Goal: Transaction & Acquisition: Purchase product/service

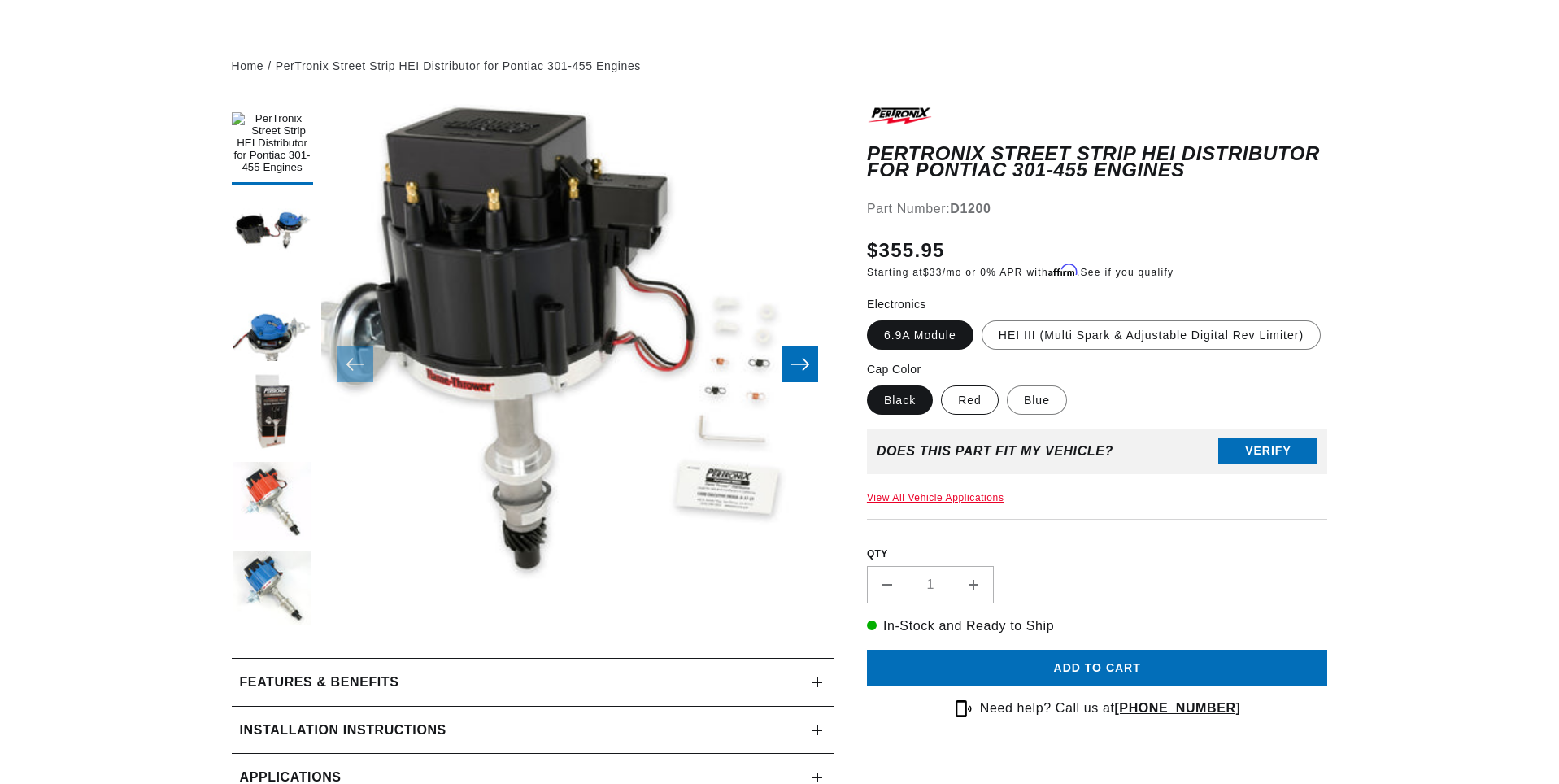
scroll to position [249, 0]
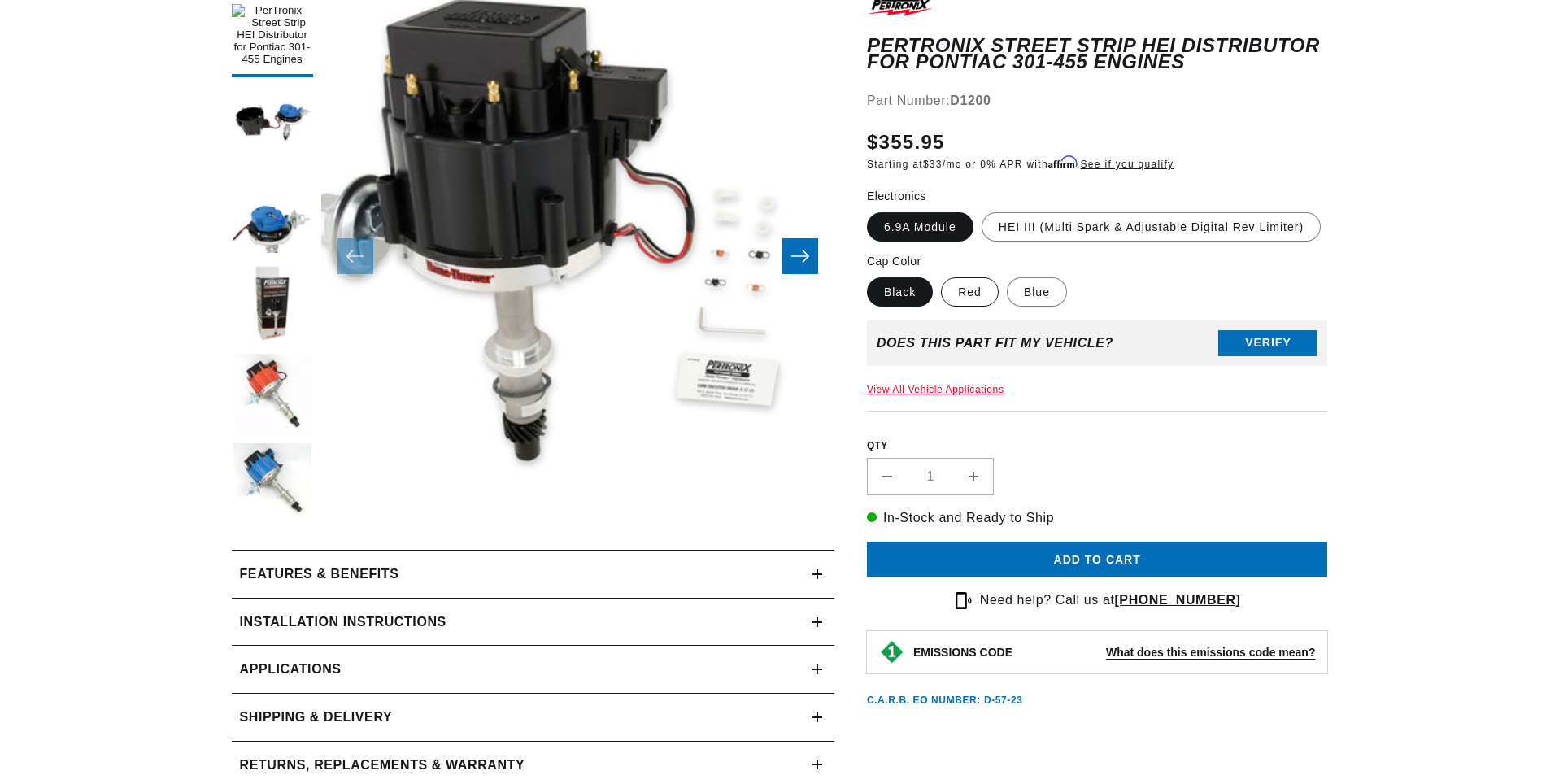
click at [968, 290] on label "Red" at bounding box center [969, 292] width 57 height 30
click at [941, 275] on input "Red" at bounding box center [940, 274] width 1 height 1
radio input "true"
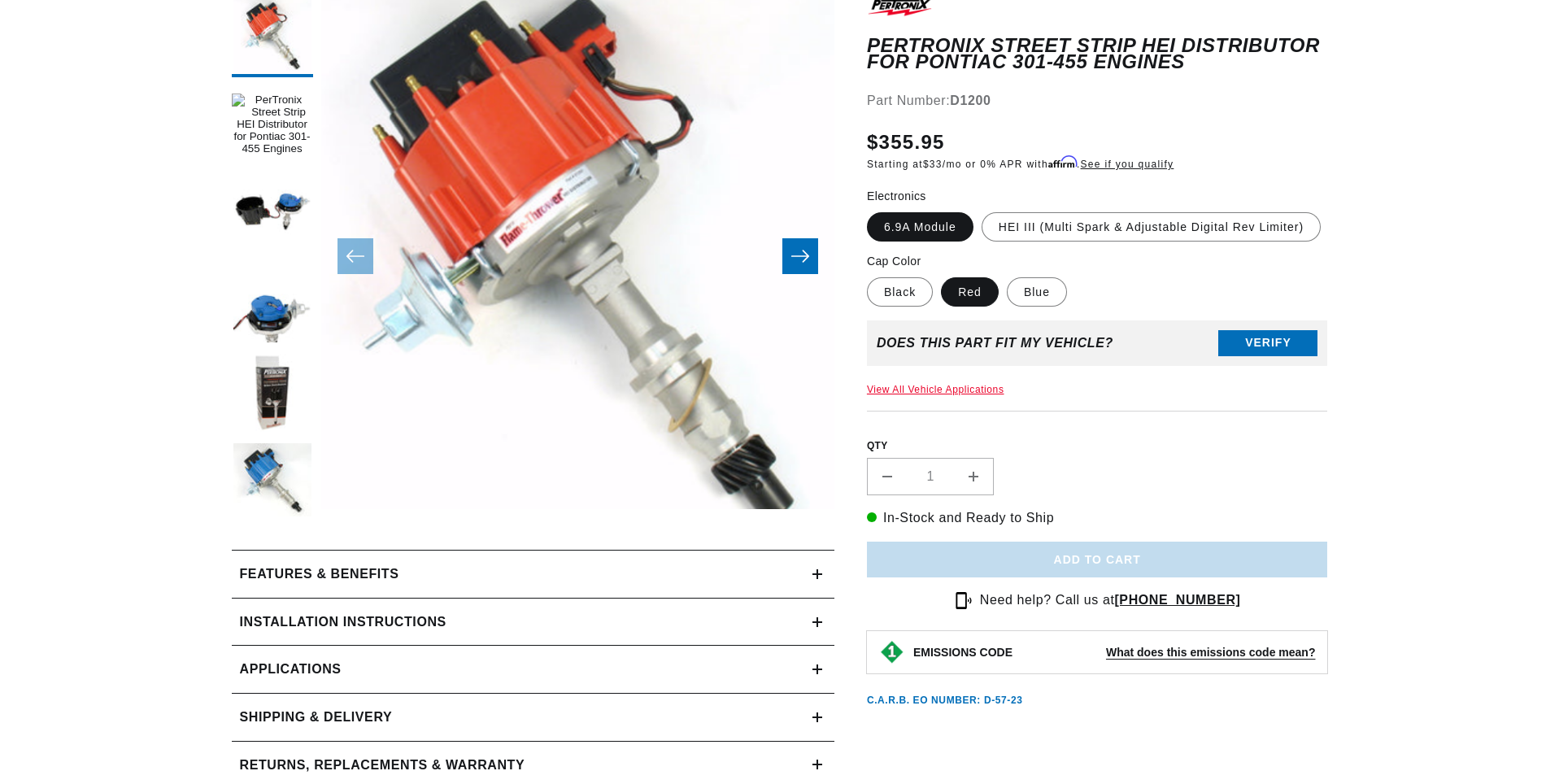
scroll to position [0, 2032]
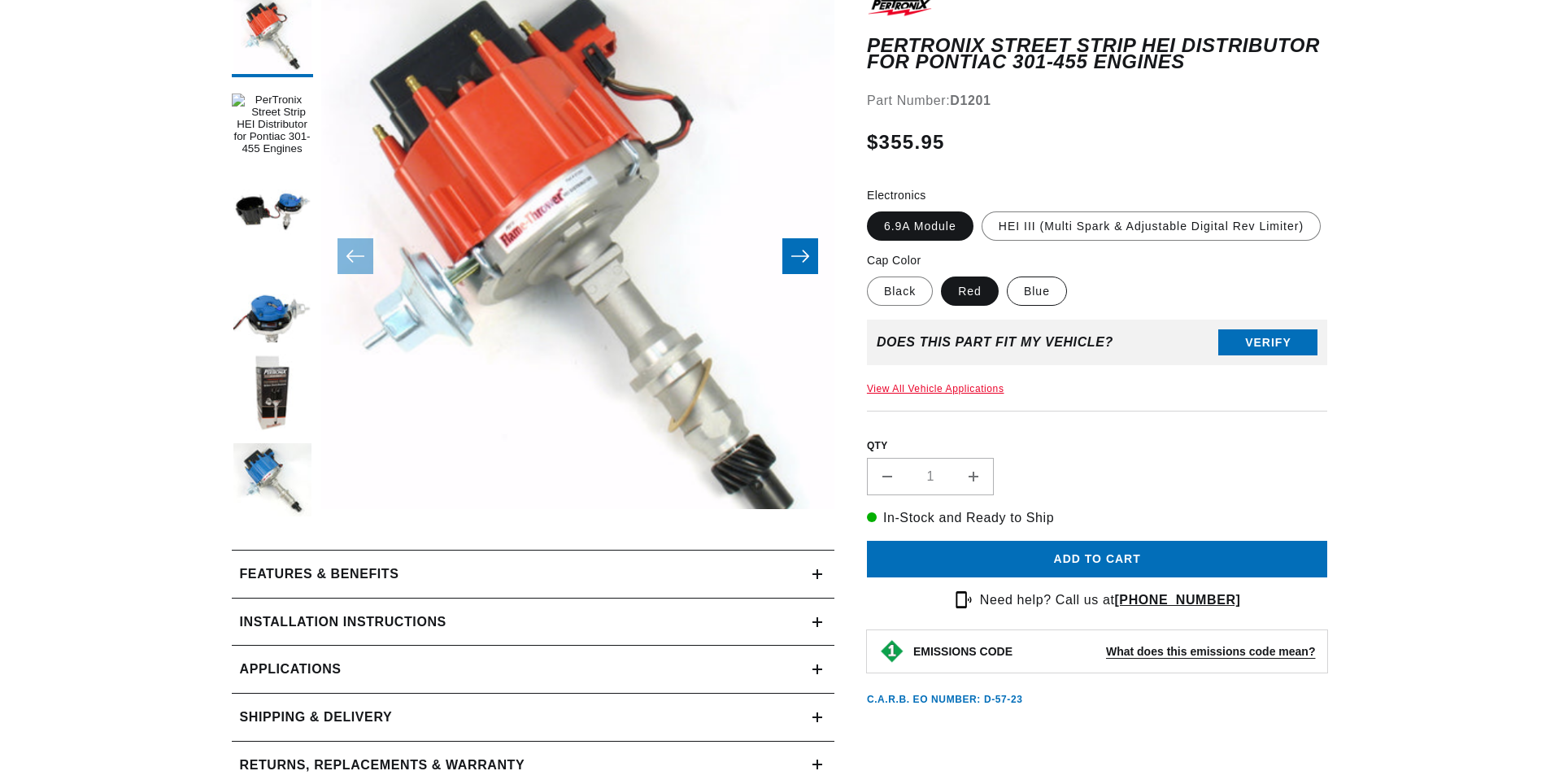
click at [1034, 293] on label "Blue" at bounding box center [1037, 291] width 60 height 30
click at [1008, 274] on input "Blue" at bounding box center [1007, 273] width 1 height 1
radio input "true"
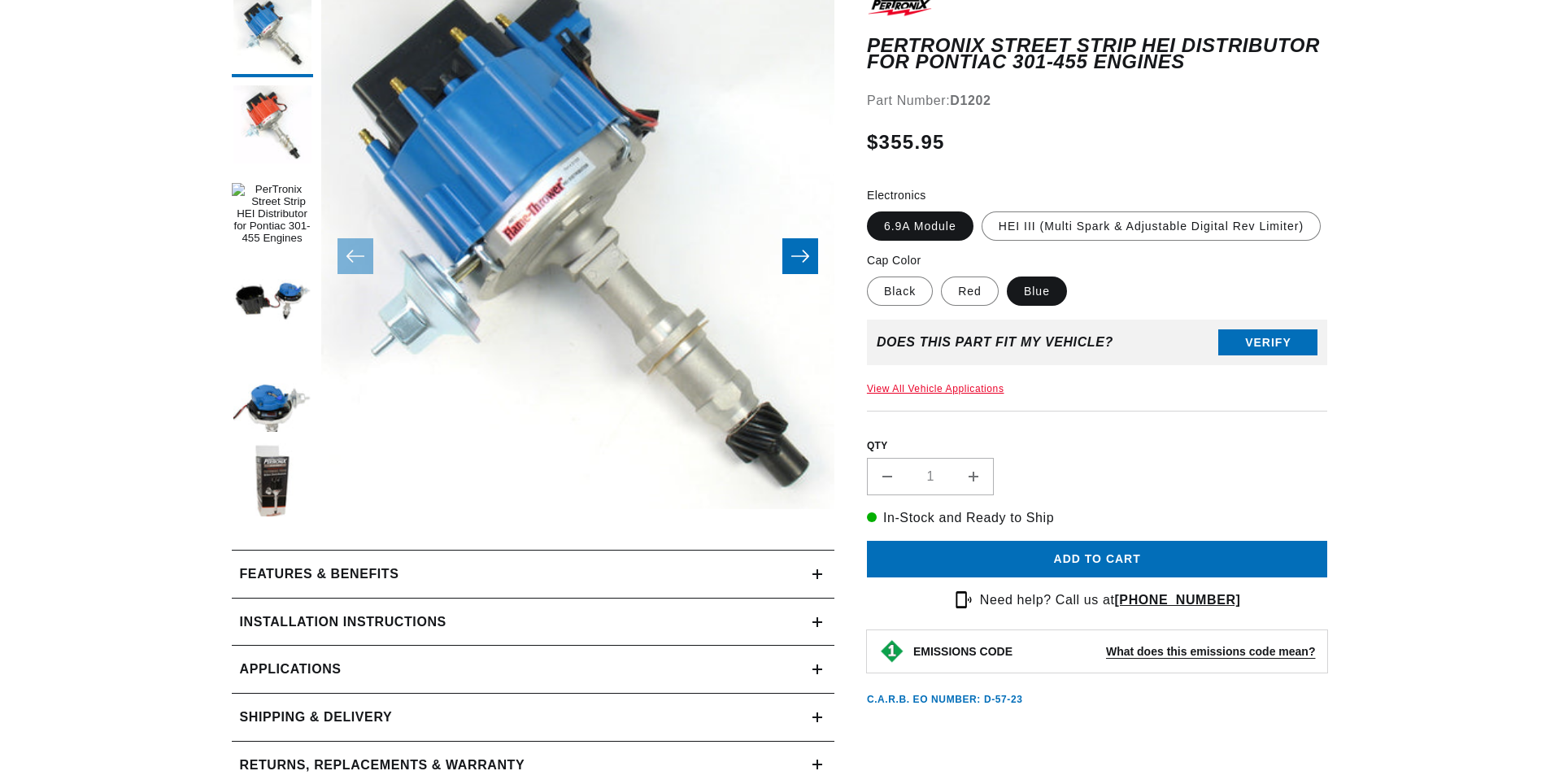
scroll to position [0, 1015]
click at [893, 298] on label "Black" at bounding box center [899, 291] width 66 height 30
click at [872, 274] on input "Black" at bounding box center [871, 273] width 1 height 1
radio input "true"
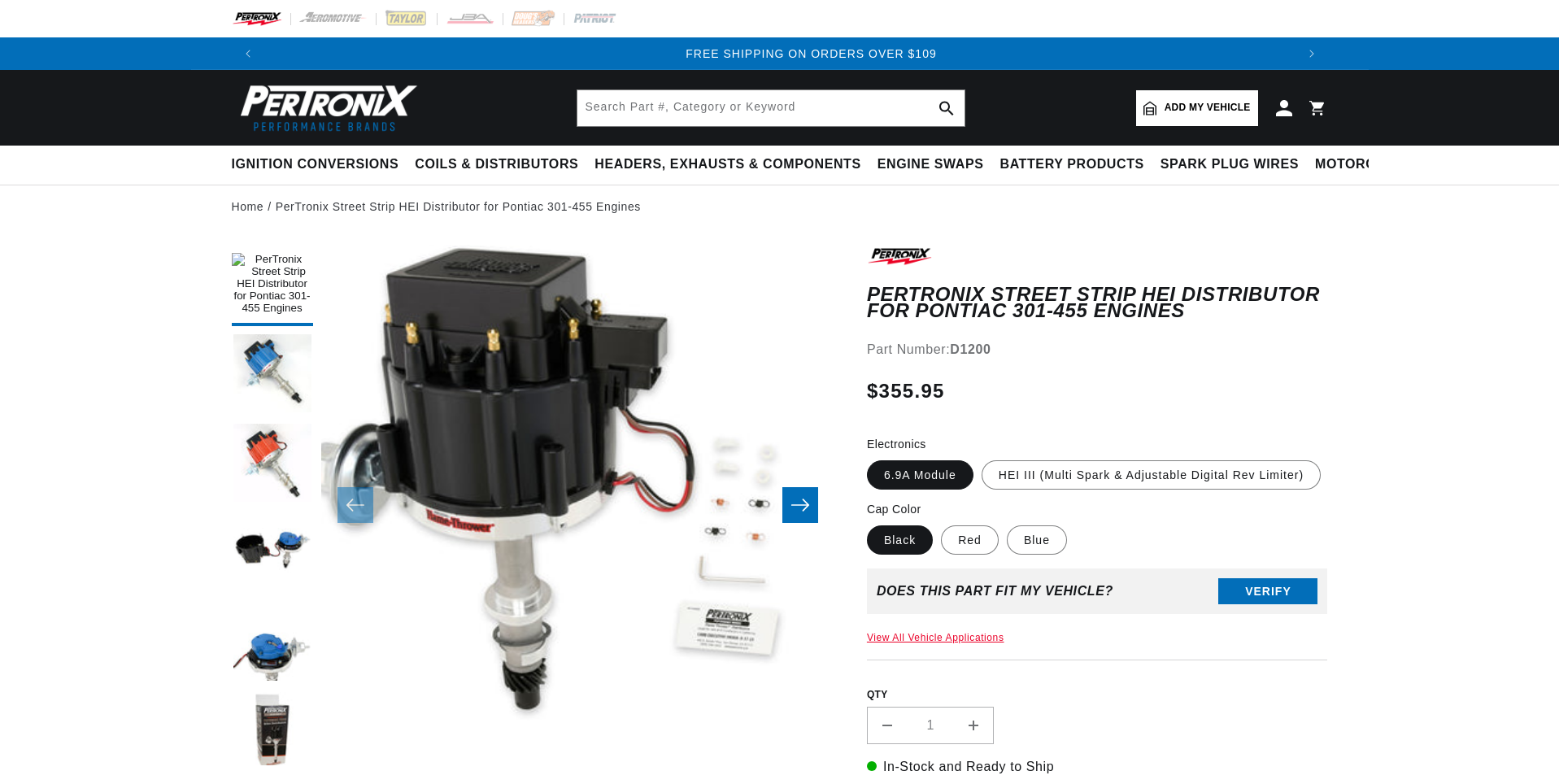
scroll to position [0, 2032]
click at [1122, 478] on label "HEI III (Multi Spark & Adjustable Digital Rev Limiter)" at bounding box center [1150, 475] width 339 height 30
click at [982, 458] on input "HEI III (Multi Spark & Adjustable Digital Rev Limiter)" at bounding box center [981, 457] width 1 height 1
radio input "true"
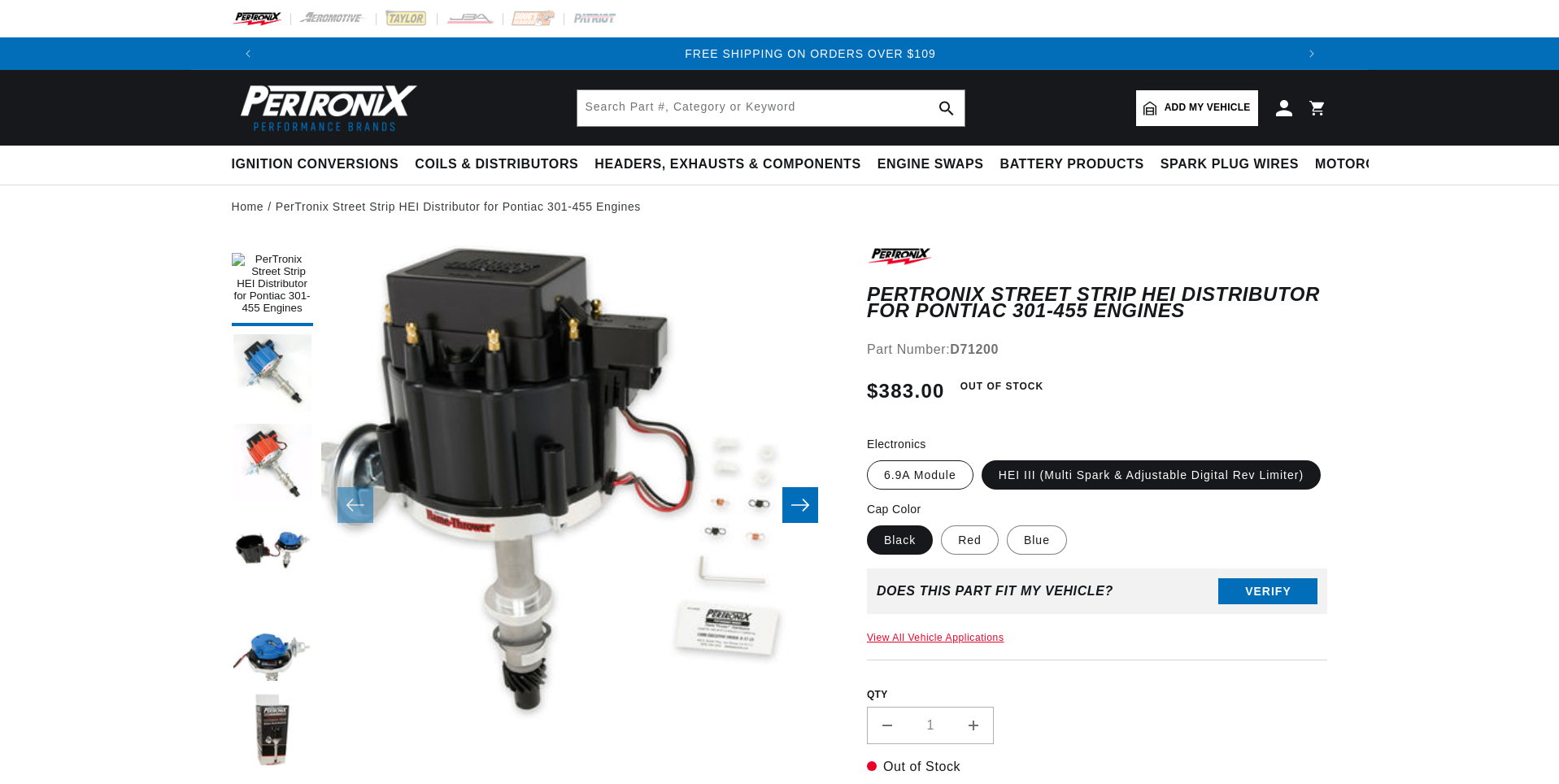
click at [935, 470] on label "6.9A Module" at bounding box center [919, 475] width 106 height 30
click at [872, 458] on input "6.9A Module" at bounding box center [871, 457] width 1 height 1
radio input "true"
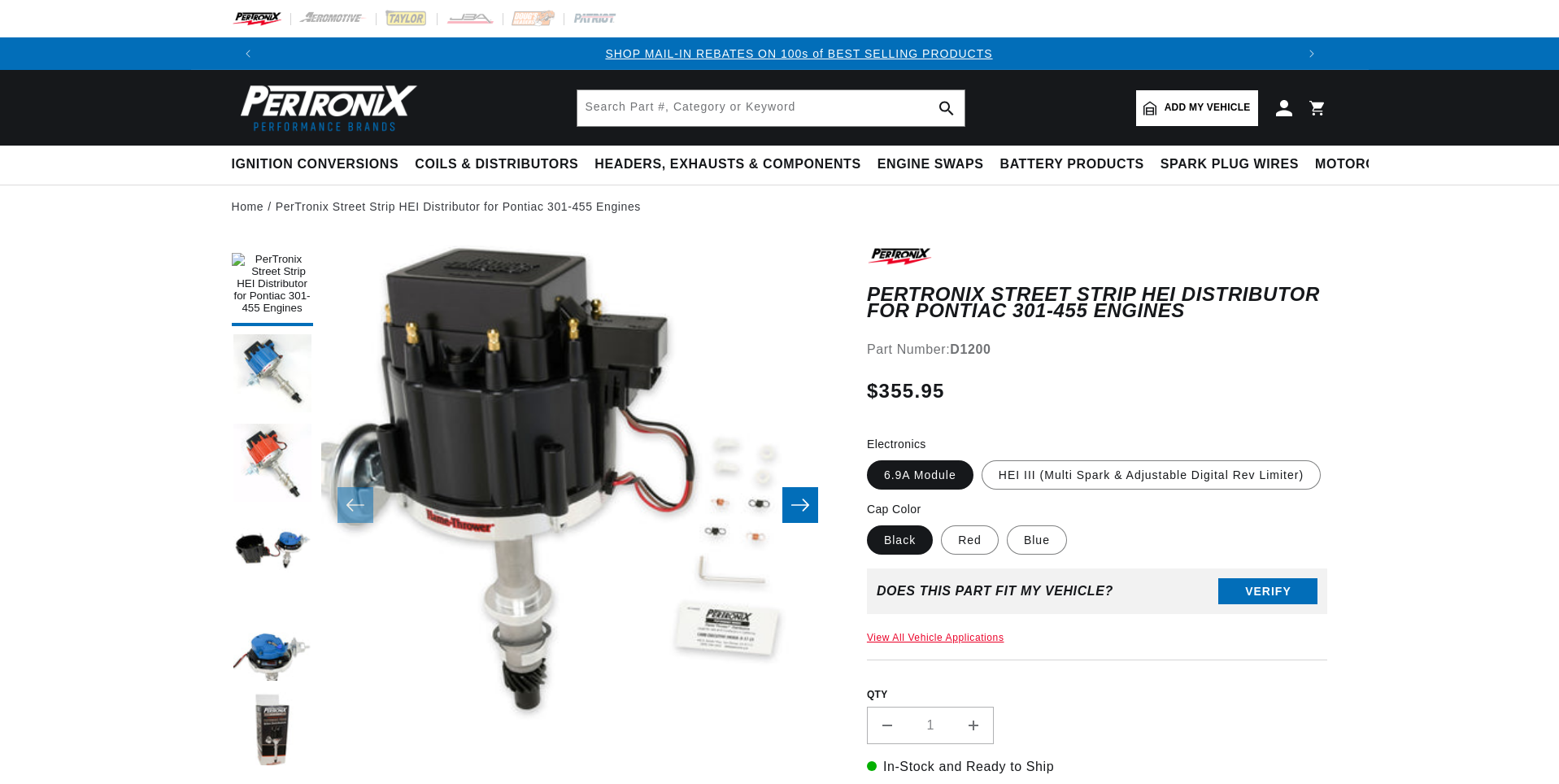
scroll to position [0, 1015]
